Goal: Task Accomplishment & Management: Use online tool/utility

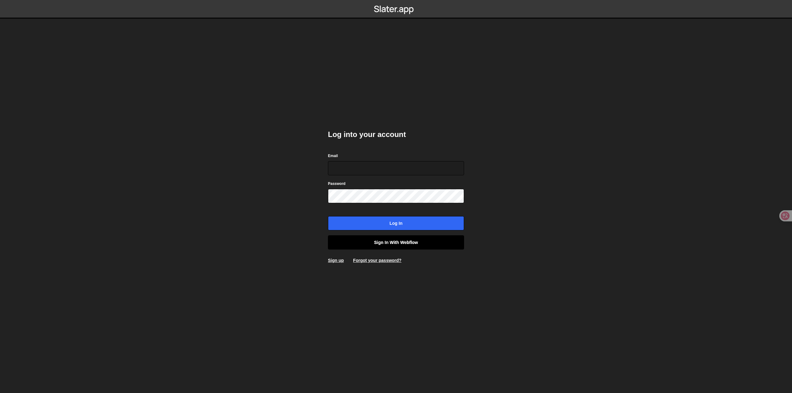
click at [413, 247] on link "Sign in with Webflow" at bounding box center [396, 242] width 136 height 14
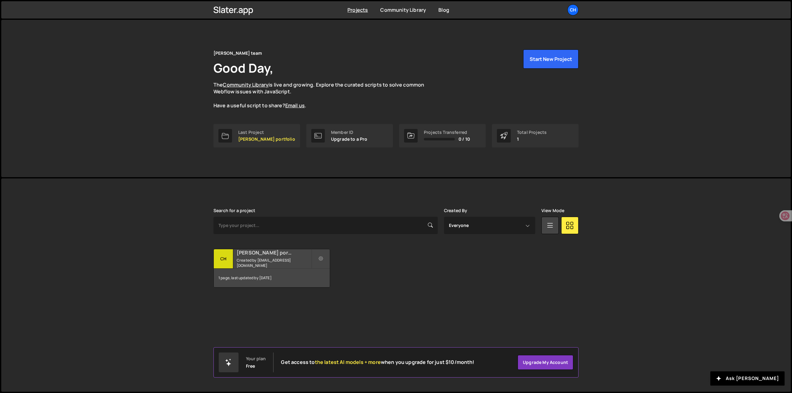
click at [275, 261] on small "Created by [EMAIL_ADDRESS][DOMAIN_NAME]" at bounding box center [274, 263] width 75 height 11
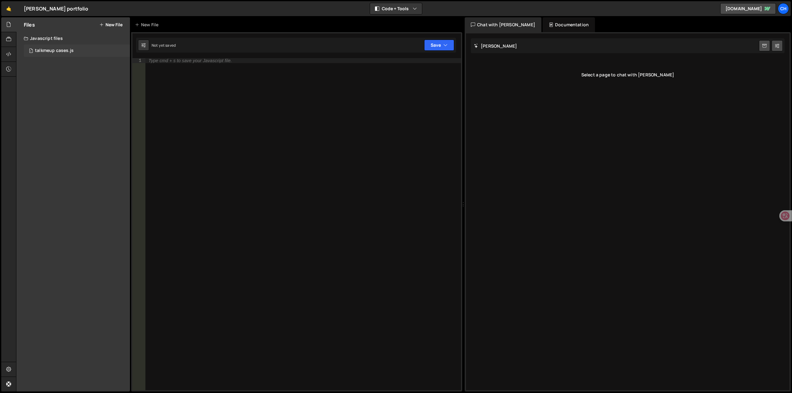
drag, startPoint x: 49, startPoint y: 47, endPoint x: 70, endPoint y: 50, distance: 20.8
click at [50, 47] on div "1 talkmeup cases.js 0" at bounding box center [77, 51] width 106 height 12
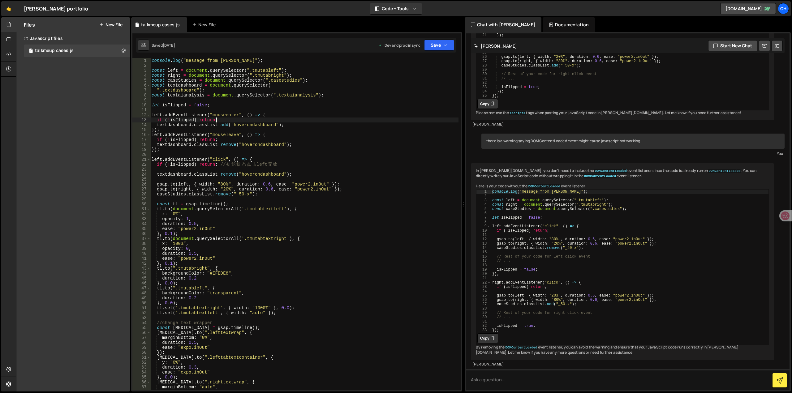
click at [239, 119] on div "console . log ( "message from slater" ) ; const left = document . querySelector…" at bounding box center [304, 229] width 308 height 342
click at [218, 119] on div "console . log ( "message from slater" ) ; const left = document . querySelector…" at bounding box center [304, 229] width 308 height 342
click at [183, 142] on div "console . log ( "message from slater" ) ; const left = document . querySelector…" at bounding box center [304, 229] width 308 height 342
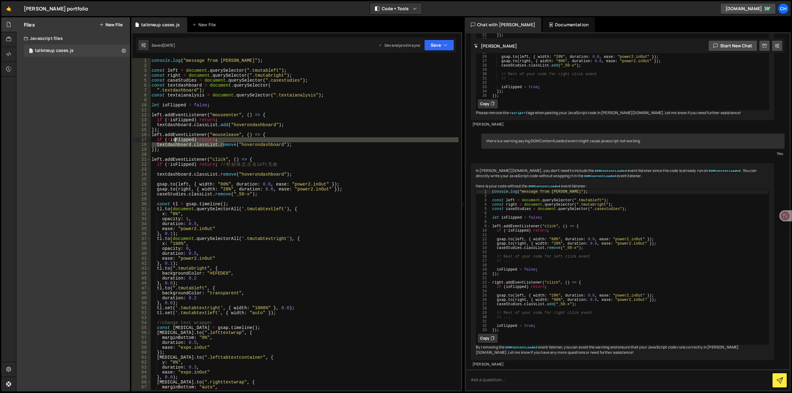
drag, startPoint x: 216, startPoint y: 143, endPoint x: 157, endPoint y: 140, distance: 58.5
click at [157, 140] on div "console . log ( "message from slater" ) ; const left = document . querySelector…" at bounding box center [304, 229] width 308 height 342
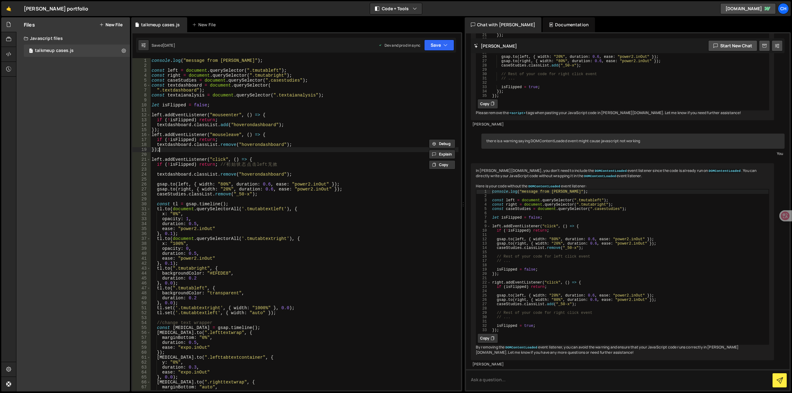
click at [239, 152] on div "console . log ( "message from slater" ) ; const left = document . querySelector…" at bounding box center [304, 229] width 308 height 342
click at [253, 161] on div "console . log ( "message from slater" ) ; const left = document . querySelector…" at bounding box center [304, 229] width 308 height 342
drag, startPoint x: 296, startPoint y: 308, endPoint x: 155, endPoint y: 308, distance: 141.7
click at [155, 308] on div "console . log ( "message from slater" ) ; const left = document . querySelector…" at bounding box center [304, 229] width 308 height 342
click at [284, 313] on div "console . log ( "message from slater" ) ; const left = document . querySelector…" at bounding box center [304, 229] width 308 height 342
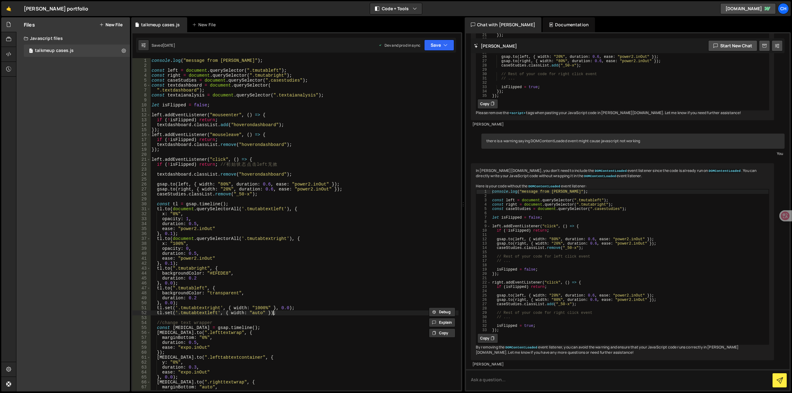
type textarea "tl.set('.tmutabtextleft', { width: "auto" });"
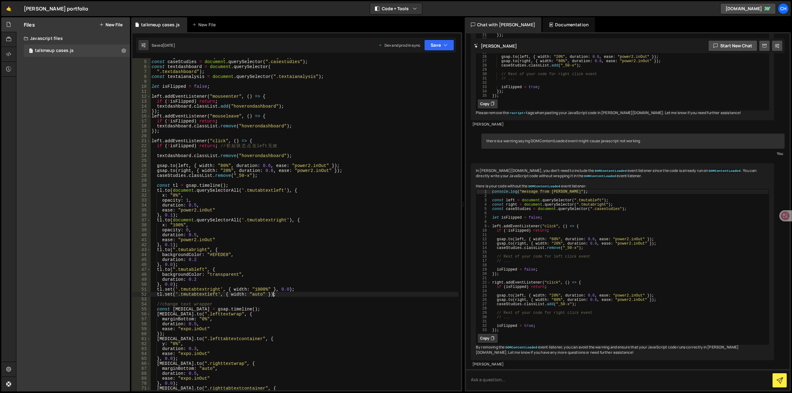
scroll to position [56, 0]
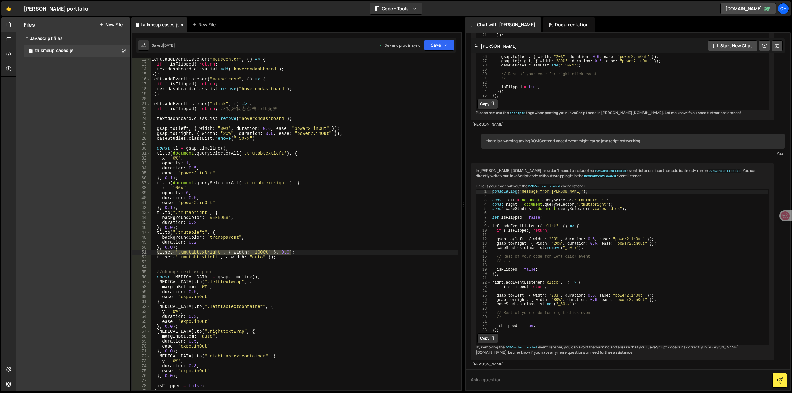
drag, startPoint x: 302, startPoint y: 253, endPoint x: 156, endPoint y: 251, distance: 146.4
click at [156, 251] on div "left . addEventListener ( "mouseenter" , ( ) => { if ( ! isFlipped ) return ; t…" at bounding box center [304, 228] width 308 height 342
type textarea "tl.set('.tmutabtextright', { width: "1000%" }, 0.0);"
click at [183, 264] on div "left . addEventListener ( "mouseenter" , ( ) => { if ( ! isFlipped ) return ; t…" at bounding box center [304, 228] width 308 height 342
paste textarea "tl.set('.tmutabtextright', { width: "1000%" }, 0.0);"
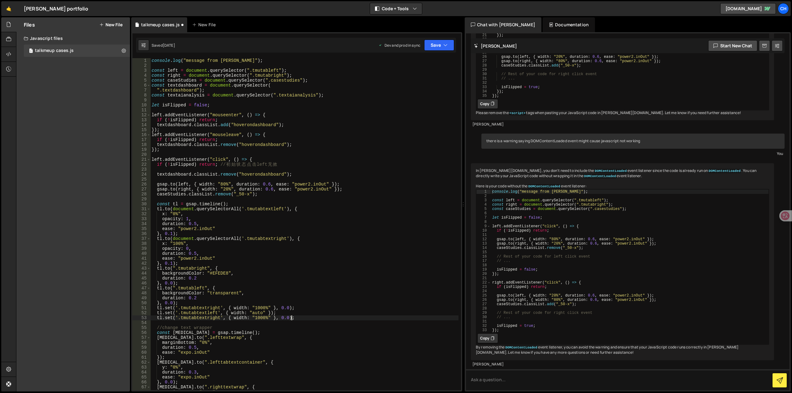
scroll to position [0, 0]
drag, startPoint x: 276, startPoint y: 69, endPoint x: 248, endPoint y: 71, distance: 28.6
click at [248, 71] on div "console . log ( "message from slater" ) ; const left = document . querySelector…" at bounding box center [304, 229] width 308 height 342
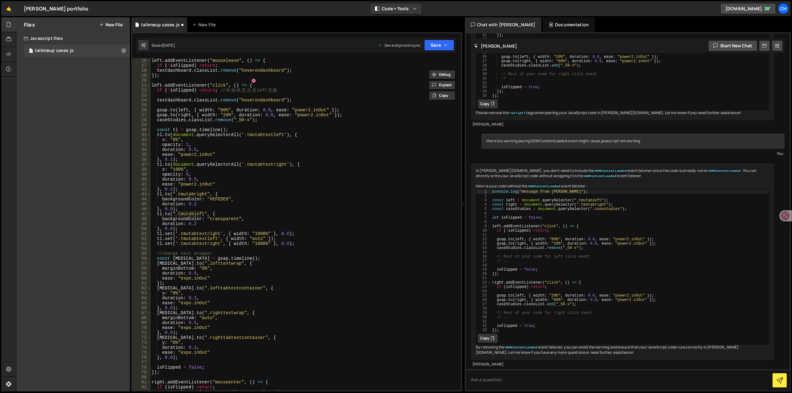
scroll to position [74, 0]
drag, startPoint x: 219, startPoint y: 243, endPoint x: 178, endPoint y: 244, distance: 41.2
click at [178, 244] on div "left . addEventListener ( "mouseleave" , ( ) => { if ( ! isFlipped ) return ; t…" at bounding box center [304, 229] width 308 height 342
paste textarea "lef"
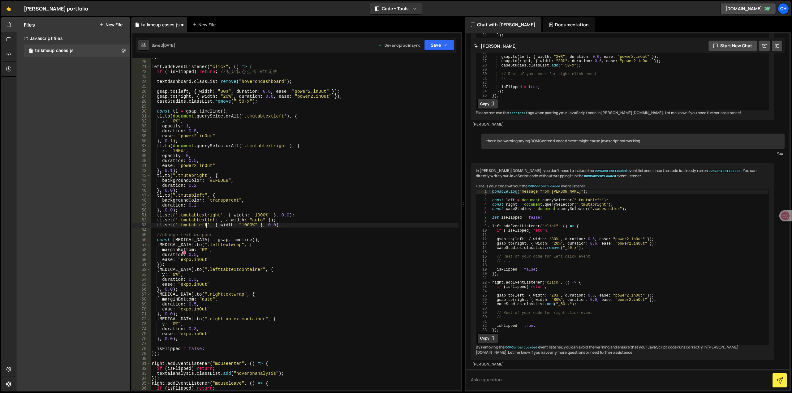
scroll to position [111, 0]
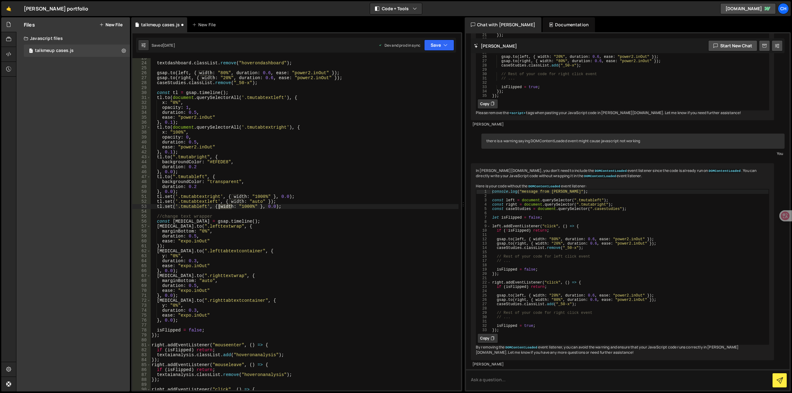
drag, startPoint x: 231, startPoint y: 209, endPoint x: 220, endPoint y: 207, distance: 11.3
click at [220, 207] on div "textdashboard . classList . remove ( "hoverondashboard" ) ; gsap . to ( left , …" at bounding box center [304, 227] width 308 height 342
drag, startPoint x: 255, startPoint y: 206, endPoint x: 242, endPoint y: 205, distance: 13.1
click at [242, 205] on div "textdashboard . classList . remove ( "hoverondashboard" ) ; gsap . to ( left , …" at bounding box center [304, 227] width 308 height 342
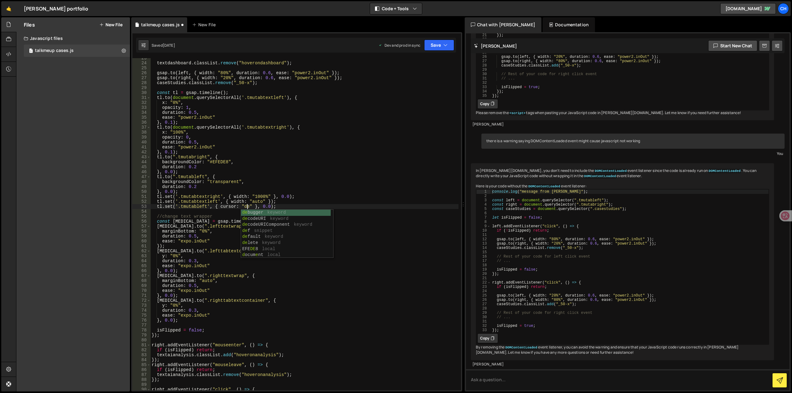
scroll to position [0, 7]
click at [271, 218] on div "def snippet def ault keyword un def ined keyword" at bounding box center [287, 225] width 92 height 30
click at [292, 206] on div "textdashboard . classList . remove ( "hoverondashboard" ) ; gsap . to ( left , …" at bounding box center [304, 227] width 308 height 342
drag, startPoint x: 297, startPoint y: 207, endPoint x: 157, endPoint y: 205, distance: 139.3
click at [157, 205] on div "textdashboard . classList . remove ( "hoverondashboard" ) ; gsap . to ( left , …" at bounding box center [304, 227] width 308 height 342
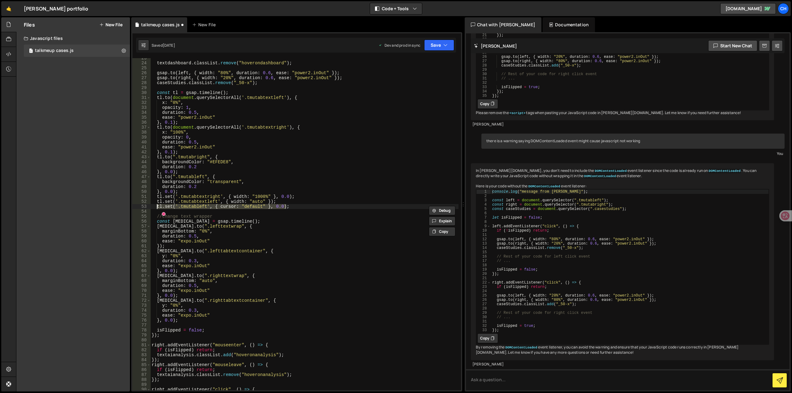
type textarea "tl.set('.tmutableft', { cursor: "default" }, 0.0);"
click at [288, 208] on div "textdashboard . classList . remove ( "hoverondashboard" ) ; gsap . to ( left , …" at bounding box center [304, 224] width 308 height 332
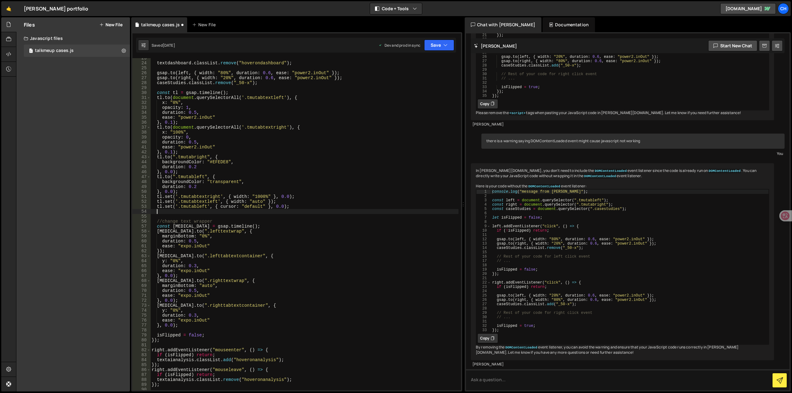
paste textarea "tl.set('.tmutableft', { cursor: "default" }, 0.0);"
click at [205, 211] on div "textdashboard . classList . remove ( "hoverondashboard" ) ; gsap . to ( left , …" at bounding box center [304, 227] width 308 height 342
click at [257, 212] on div "textdashboard . classList . remove ( "hoverondashboard" ) ; gsap . to ( left , …" at bounding box center [304, 227] width 308 height 342
drag, startPoint x: 262, startPoint y: 212, endPoint x: 245, endPoint y: 213, distance: 16.4
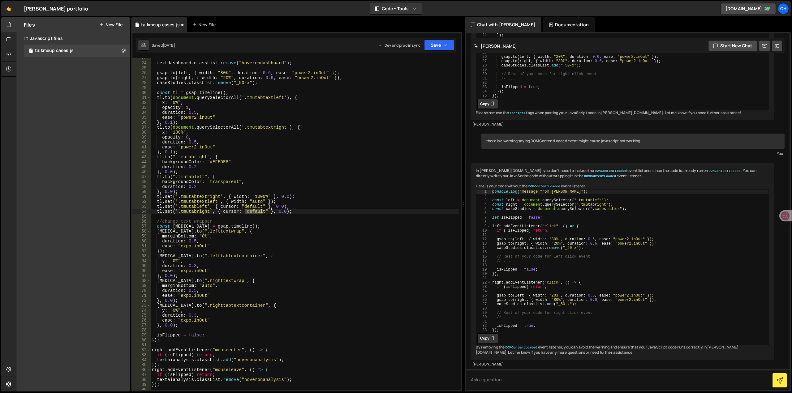
click at [245, 213] on div "textdashboard . classList . remove ( "hoverondashboard" ) ; gsap . to ( left , …" at bounding box center [304, 227] width 308 height 342
click at [436, 46] on button "Save" at bounding box center [439, 45] width 30 height 11
click at [438, 83] on icon at bounding box center [440, 84] width 4 height 6
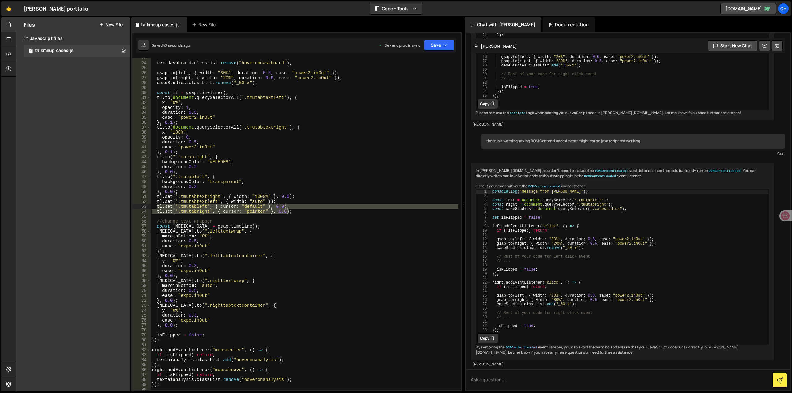
drag, startPoint x: 297, startPoint y: 211, endPoint x: 157, endPoint y: 207, distance: 140.5
click at [157, 207] on div "textdashboard . classList . remove ( "hoverondashboard" ) ; gsap . to ( left , …" at bounding box center [304, 227] width 308 height 342
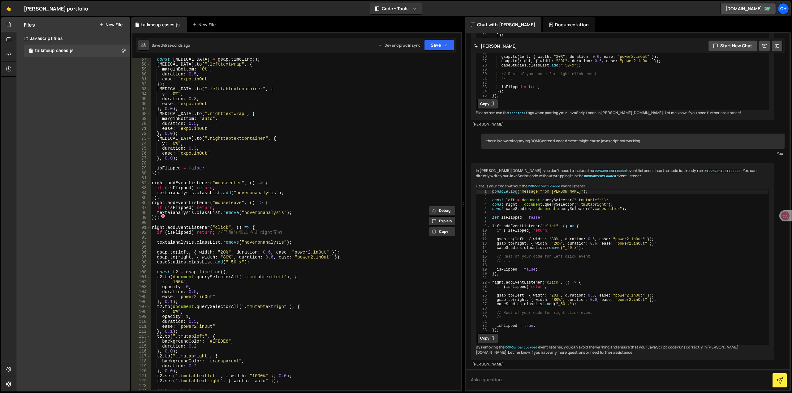
scroll to position [427, 0]
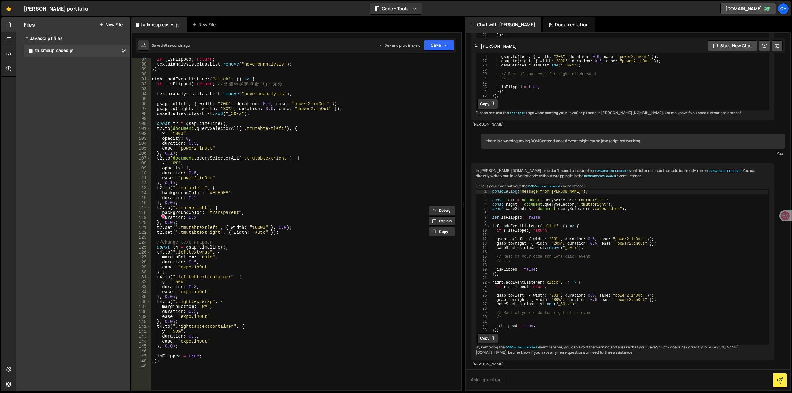
click at [279, 230] on div "if ( isFlipped ) return ; textaianalysis . classList . remove ( "hoveronanalysi…" at bounding box center [304, 228] width 308 height 342
type textarea "t2.set('.tmutabtextright', { width: "auto" });"
paste textarea "tl.set('.tmutabright', { cursor: "pointer" }, 0.0);"
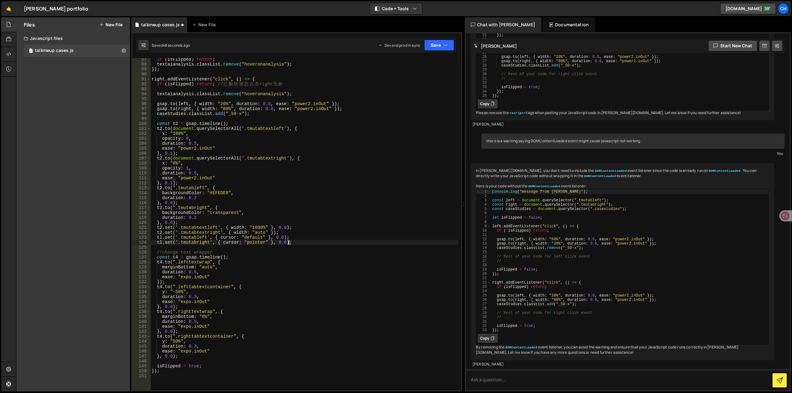
click at [284, 233] on div "if ( isFlipped ) return ; textaianalysis . classList . remove ( "hoveronanalysi…" at bounding box center [304, 228] width 308 height 342
type textarea "t2.set('.tmutabtextright', { width: "auto" });"
drag, startPoint x: 197, startPoint y: 238, endPoint x: 151, endPoint y: 236, distance: 45.8
click at [151, 236] on div "if ( isFlipped ) return ; textaianalysis . classList . remove ( "hoveronanalysi…" at bounding box center [304, 228] width 308 height 342
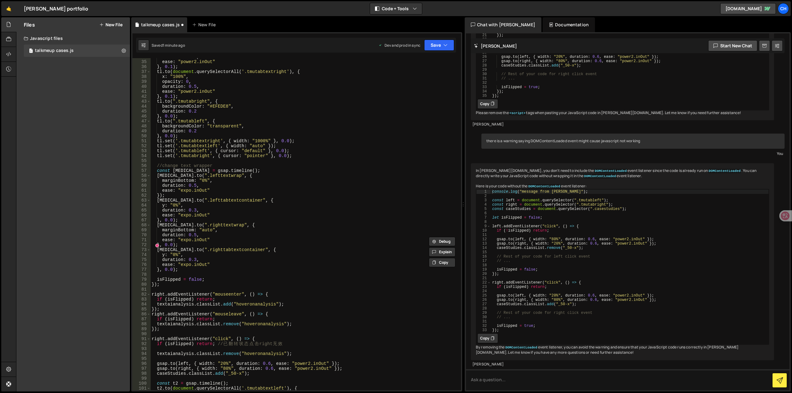
scroll to position [74, 0]
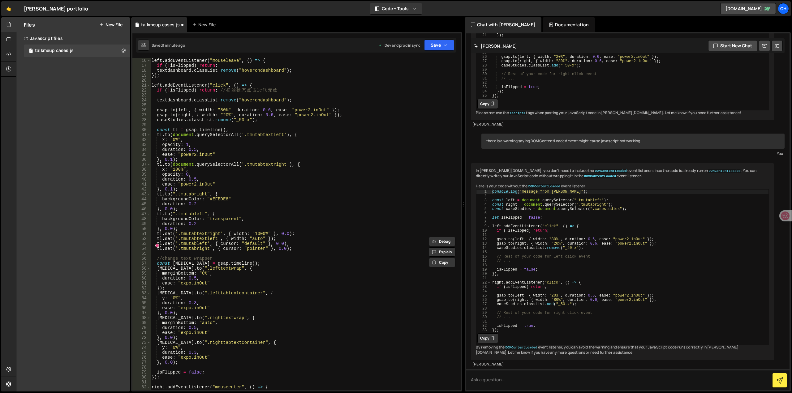
click at [278, 239] on div "left . addEventListener ( "mouseleave" , ( ) => { if ( ! isFlipped ) return ; t…" at bounding box center [304, 229] width 308 height 342
type textarea "tl.set('.tmutabtextleft', { width: "auto" });"
paste textarea "//change cursor"
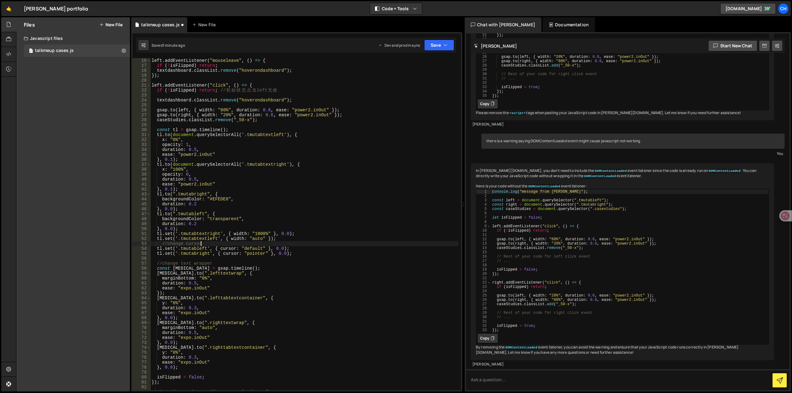
drag, startPoint x: 163, startPoint y: 244, endPoint x: 183, endPoint y: 245, distance: 19.3
click at [163, 244] on div "left . addEventListener ( "mouseleave" , ( ) => { if ( ! isFlipped ) return ; t…" at bounding box center [304, 229] width 308 height 342
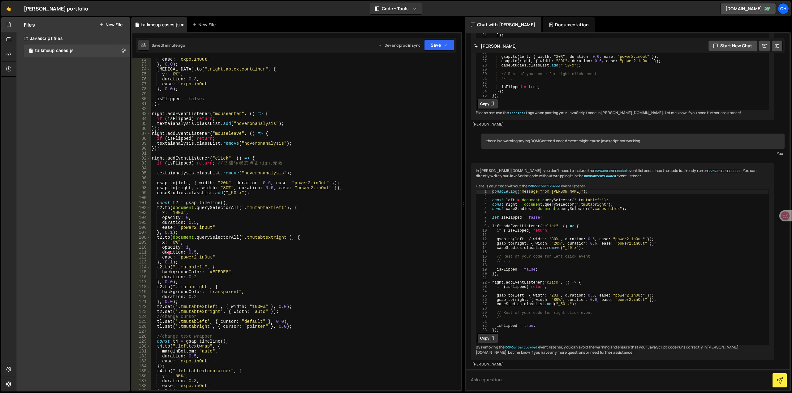
scroll to position [446, 0]
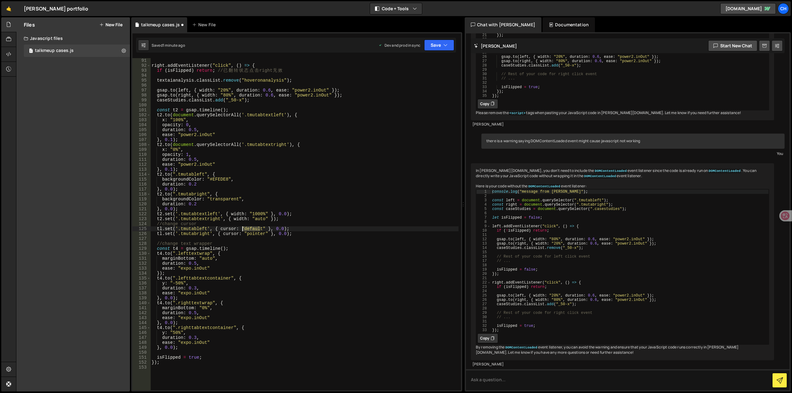
drag, startPoint x: 260, startPoint y: 228, endPoint x: 212, endPoint y: 232, distance: 48.7
click at [243, 229] on div "right . addEventListener ( "click" , ( ) => { if ( isFlipped ) return ; // 已 翻 …" at bounding box center [304, 229] width 308 height 342
click at [206, 230] on div "right . addEventListener ( "click" , ( ) => { if ( isFlipped ) return ; // 已 翻 …" at bounding box center [304, 229] width 308 height 342
drag, startPoint x: 260, startPoint y: 230, endPoint x: 243, endPoint y: 229, distance: 17.0
click at [243, 229] on div "right . addEventListener ( "click" , ( ) => { if ( isFlipped ) return ; // 已 翻 …" at bounding box center [304, 229] width 308 height 342
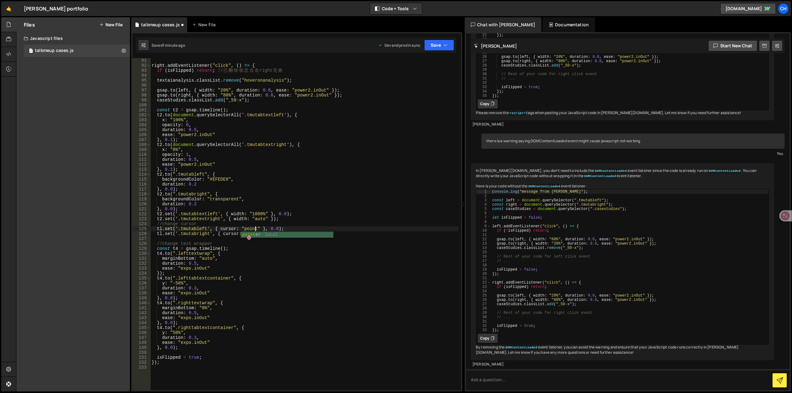
scroll to position [0, 7]
drag, startPoint x: 262, startPoint y: 234, endPoint x: 245, endPoint y: 235, distance: 17.4
click at [245, 235] on div "right . addEventListener ( "click" , ( ) => { if ( isFlipped ) return ; // 已 翻 …" at bounding box center [304, 229] width 308 height 342
paste textarea "default"
click at [438, 46] on button "Save" at bounding box center [439, 45] width 30 height 11
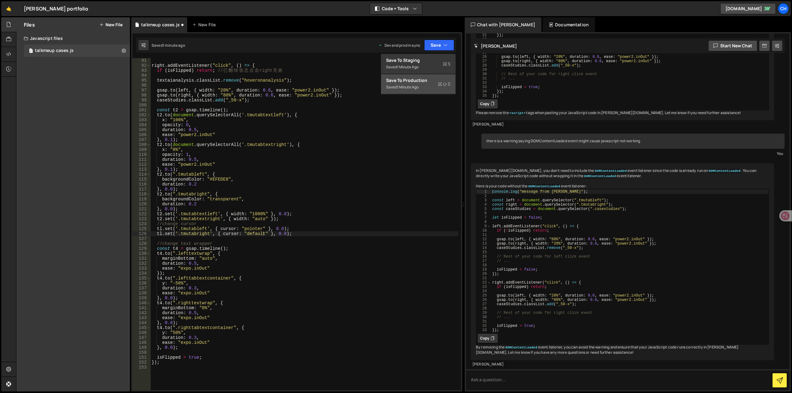
click at [432, 86] on div "Saved 1 minute ago" at bounding box center [418, 87] width 64 height 7
click at [162, 230] on div "right . addEventListener ( "click" , ( ) => { if ( isFlipped ) return ; // 已 翻 …" at bounding box center [304, 229] width 308 height 342
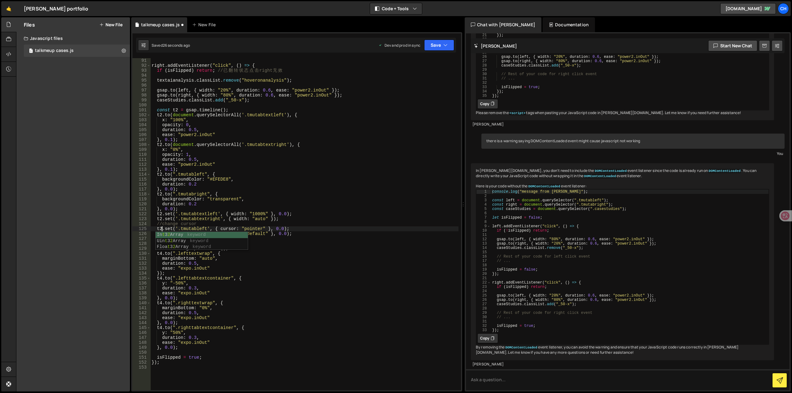
scroll to position [0, 1]
click at [230, 206] on div "right . addEventListener ( "click" , ( ) => { if ( isFlipped ) return ; // 已 翻 …" at bounding box center [304, 229] width 308 height 342
click at [162, 235] on div "right . addEventListener ( "click" , ( ) => { if ( isFlipped ) return ; // 已 翻 …" at bounding box center [304, 229] width 308 height 342
type textarea "t2.set('.tmutabright', { cursor: "default" }, 0.0);"
click at [335, 239] on div "right . addEventListener ( "click" , ( ) => { if ( isFlipped ) return ; // 已 翻 …" at bounding box center [304, 229] width 308 height 342
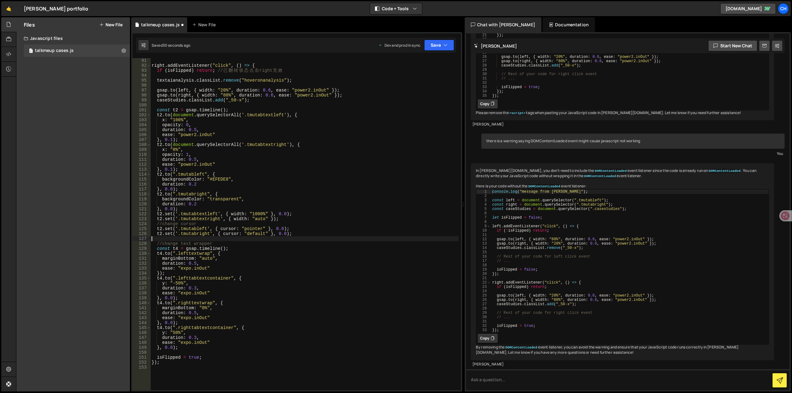
scroll to position [0, 0]
click at [436, 45] on button "Save" at bounding box center [439, 45] width 30 height 11
click at [416, 89] on div "38 seconds ago" at bounding box center [411, 86] width 28 height 5
